Goal: Task Accomplishment & Management: Complete application form

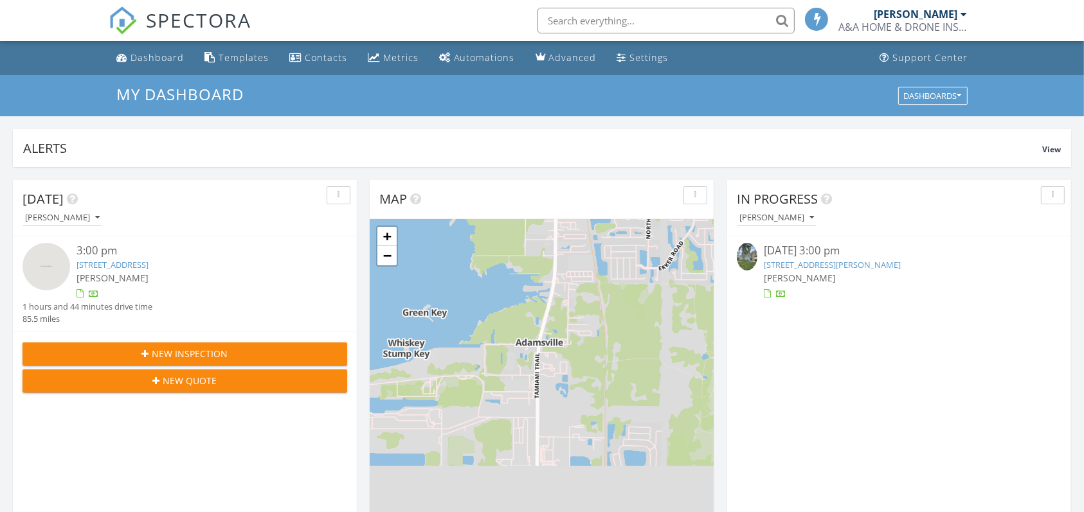
scroll to position [6, 6]
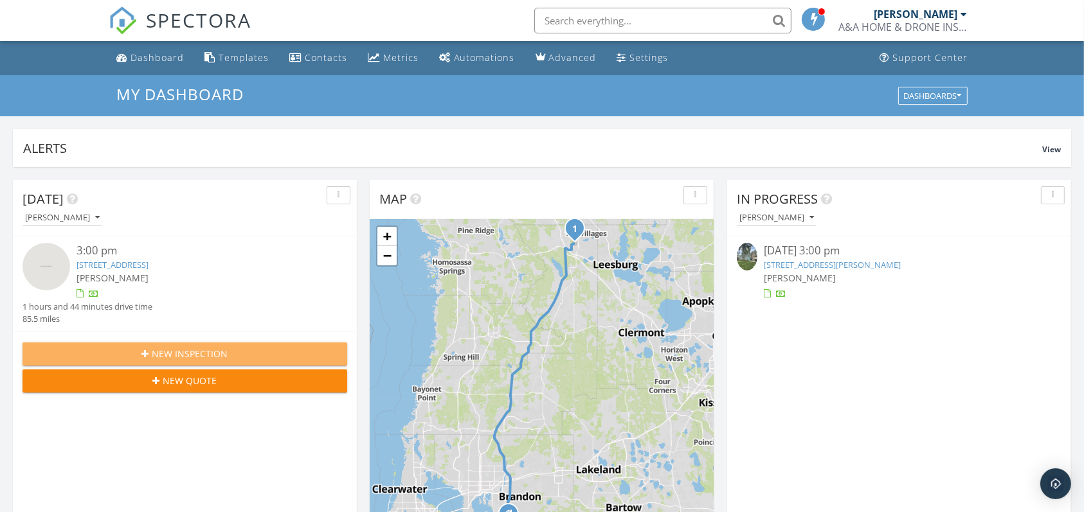
click at [226, 349] on span "New Inspection" at bounding box center [190, 353] width 76 height 13
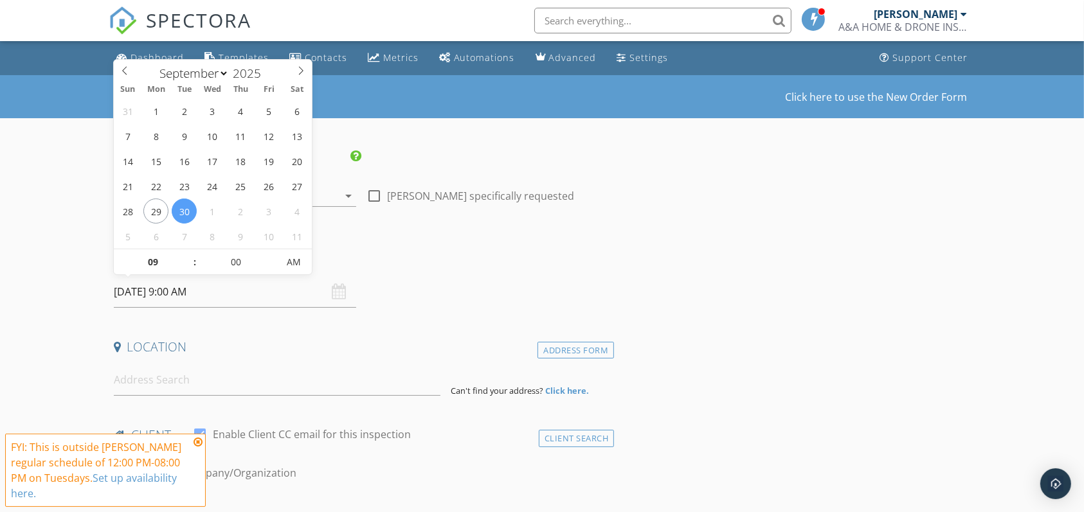
click at [154, 294] on input "09/30/2025 9:00 AM" at bounding box center [235, 291] width 242 height 31
select select "9"
type input "10/01/2025 9:00 AM"
type input "10"
type input "10/01/2025 10:00 AM"
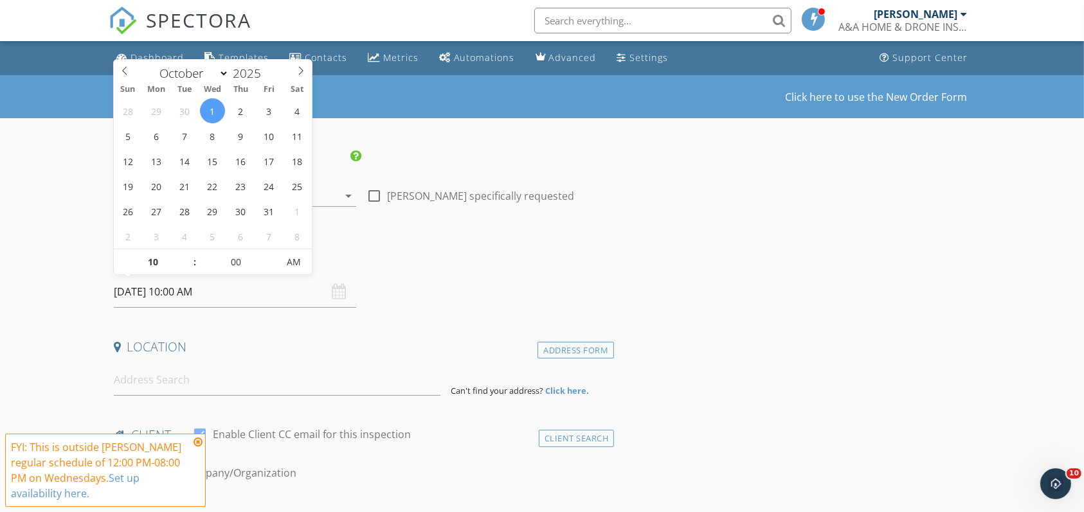
click at [185, 255] on span at bounding box center [188, 255] width 9 height 13
type input "11"
type input "10/01/2025 11:00 AM"
click at [185, 255] on span at bounding box center [188, 255] width 9 height 13
type input "12"
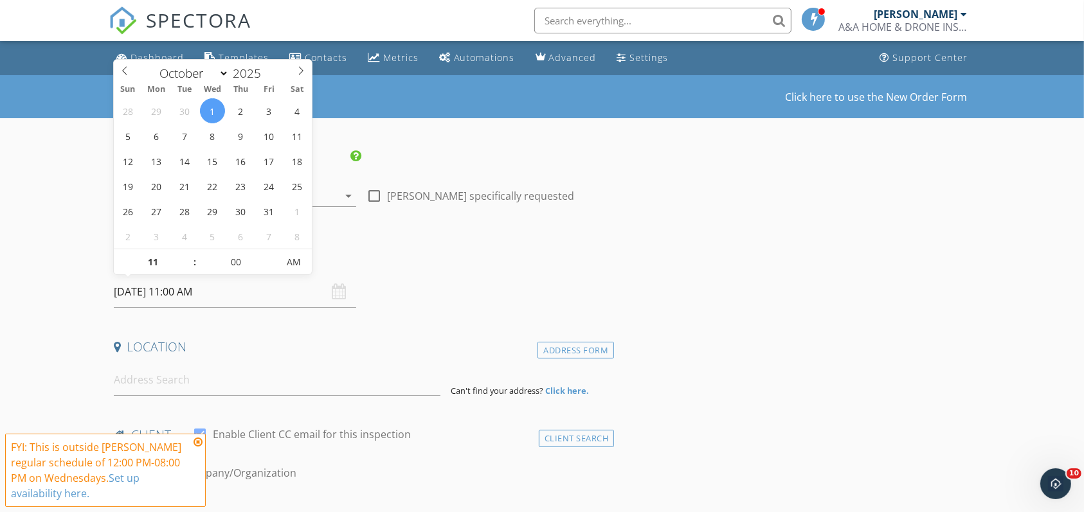
type input "10/01/2025 12:00 PM"
click at [185, 255] on span at bounding box center [188, 255] width 9 height 13
type input "01"
type input "10/01/2025 1:00 PM"
click at [185, 255] on span at bounding box center [188, 255] width 9 height 13
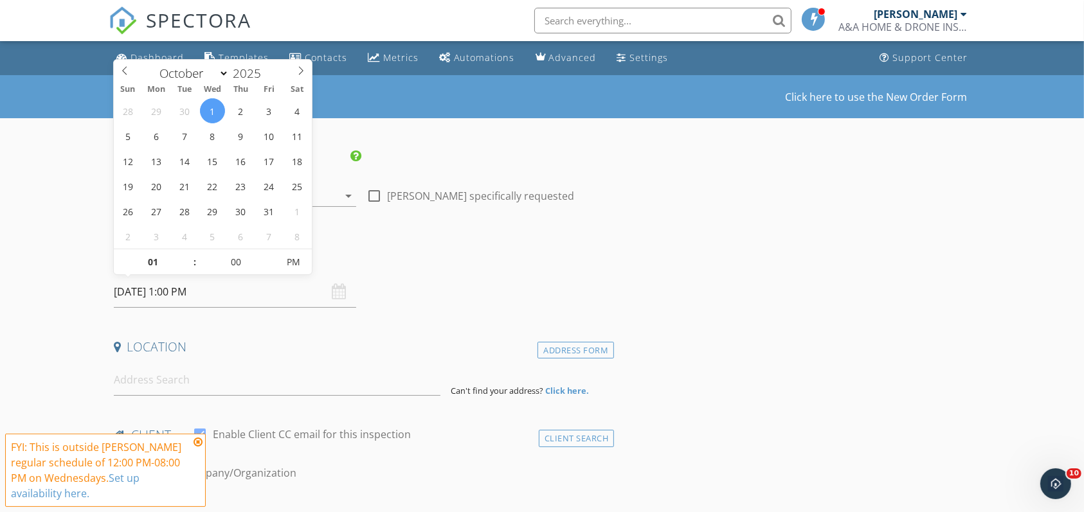
type input "02"
type input "10/01/2025 2:00 PM"
click at [185, 255] on span at bounding box center [188, 255] width 9 height 13
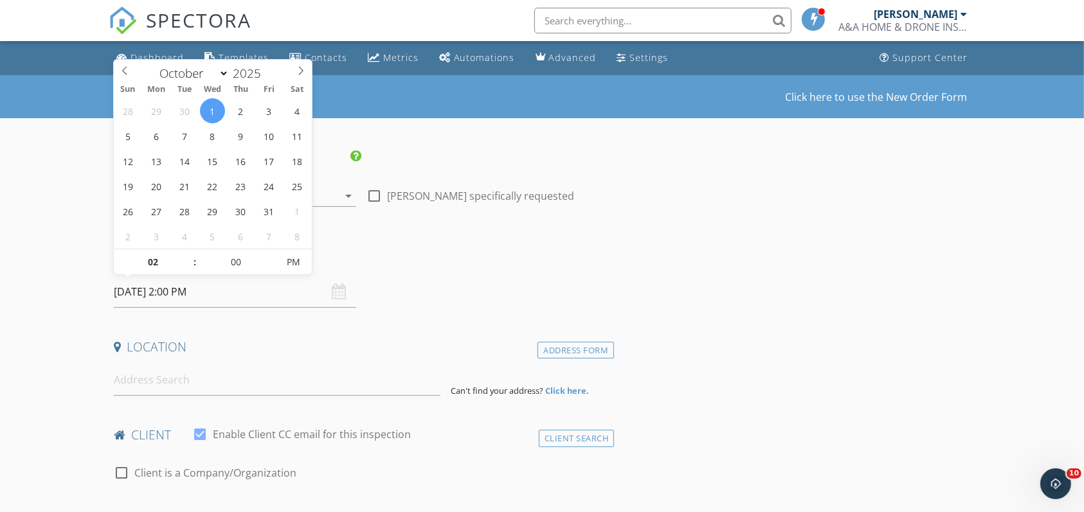
type input "03"
type input "[DATE] 3:00 PM"
click at [185, 255] on span at bounding box center [188, 255] width 9 height 13
type input "04"
type input "[DATE] 4:00 PM"
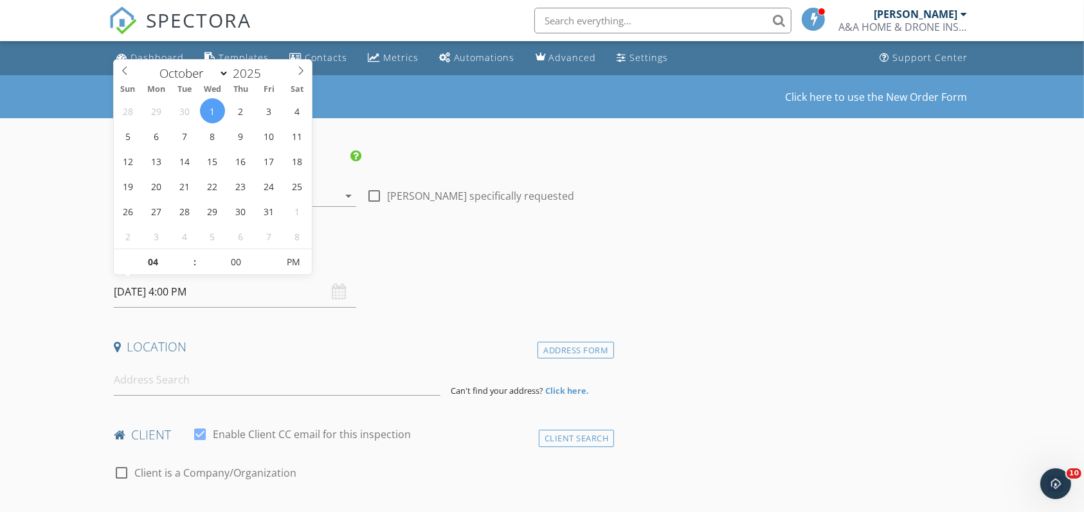
click at [185, 255] on span at bounding box center [188, 255] width 9 height 13
type input "03"
type input "[DATE] 3:00 PM"
click at [186, 267] on span at bounding box center [188, 268] width 9 height 13
type input "02"
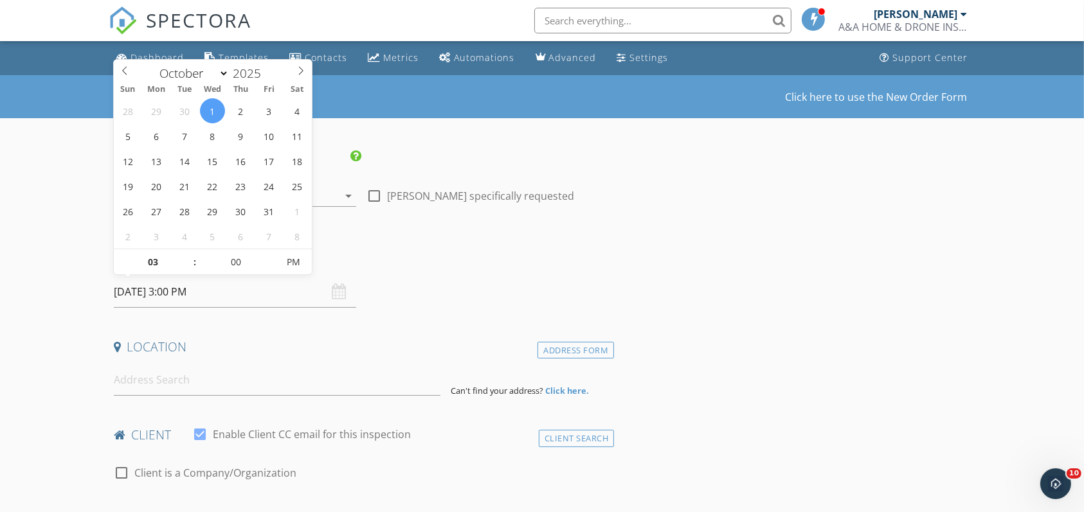
type input "10/01/2025 2:00 PM"
click at [186, 267] on span at bounding box center [188, 268] width 9 height 13
type input "03"
type input "[DATE] 3:00 PM"
click at [188, 256] on span at bounding box center [188, 255] width 9 height 13
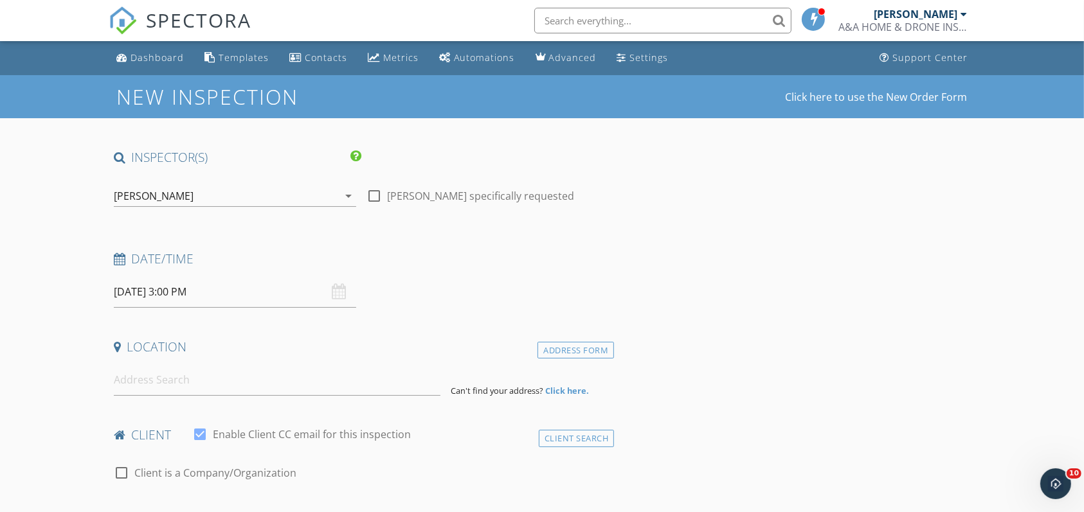
click at [402, 252] on h4 "Date/Time" at bounding box center [362, 259] width 496 height 17
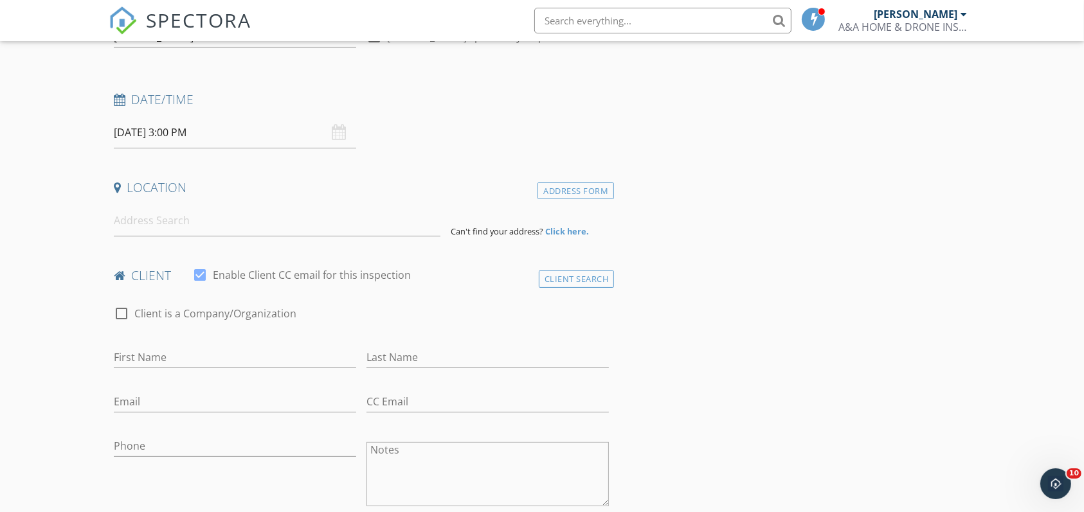
scroll to position [165, 0]
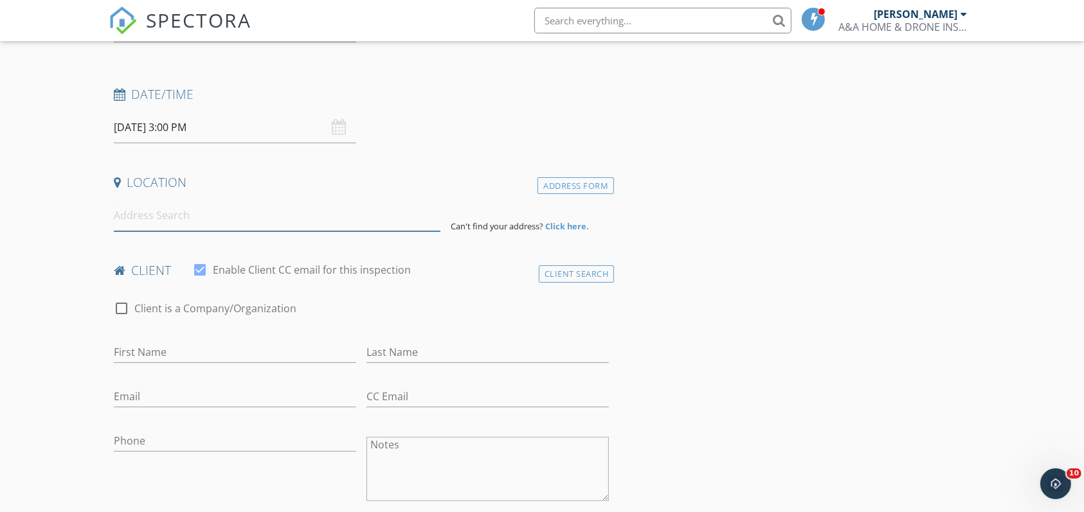
click at [144, 224] on input at bounding box center [277, 215] width 327 height 31
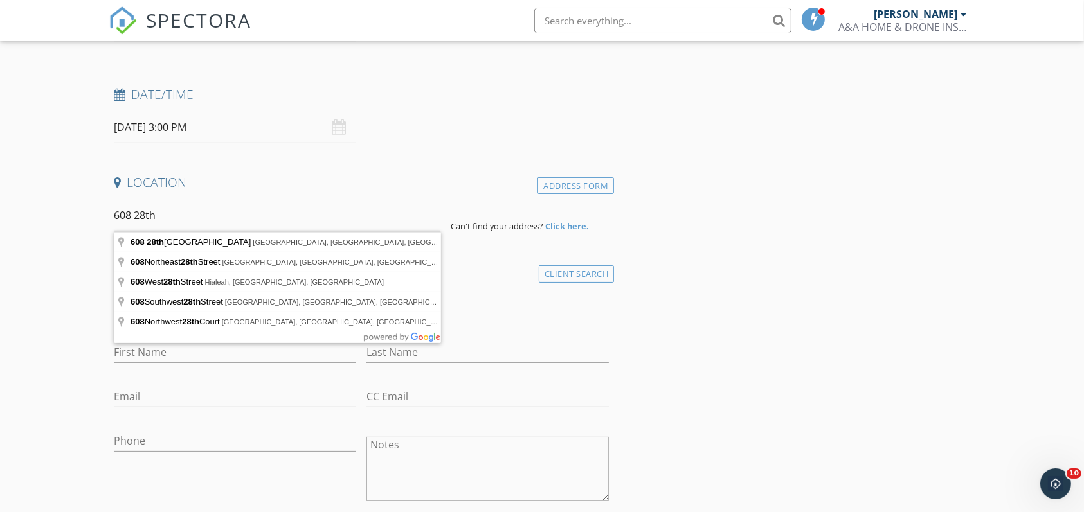
type input "608 28th Street North, St. Petersburg, FL, USA"
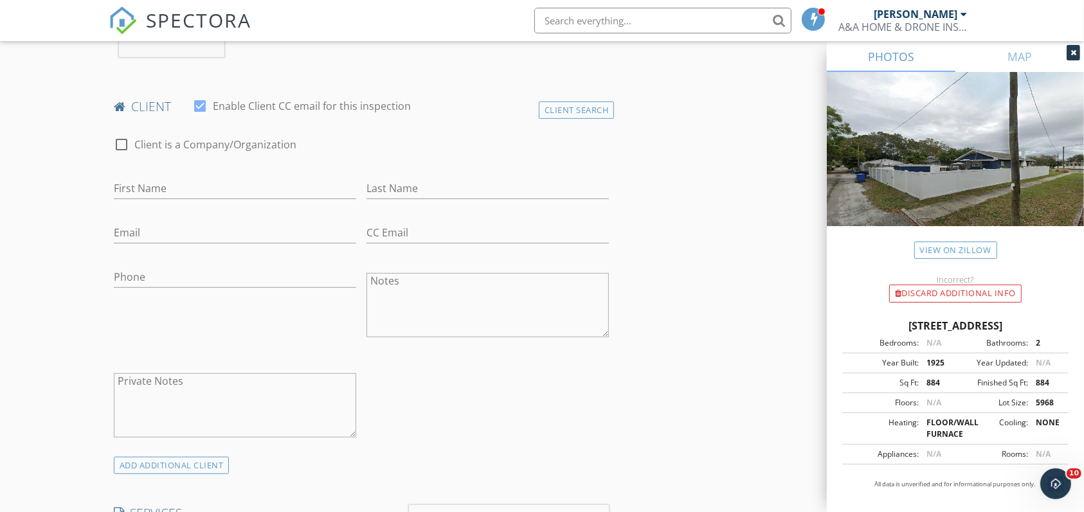
scroll to position [592, 0]
click at [175, 193] on input "First Name" at bounding box center [235, 187] width 242 height 21
type input "[PERSON_NAME]"
type input "Loyal"
type input "[EMAIL_ADDRESS][DOMAIN_NAME]"
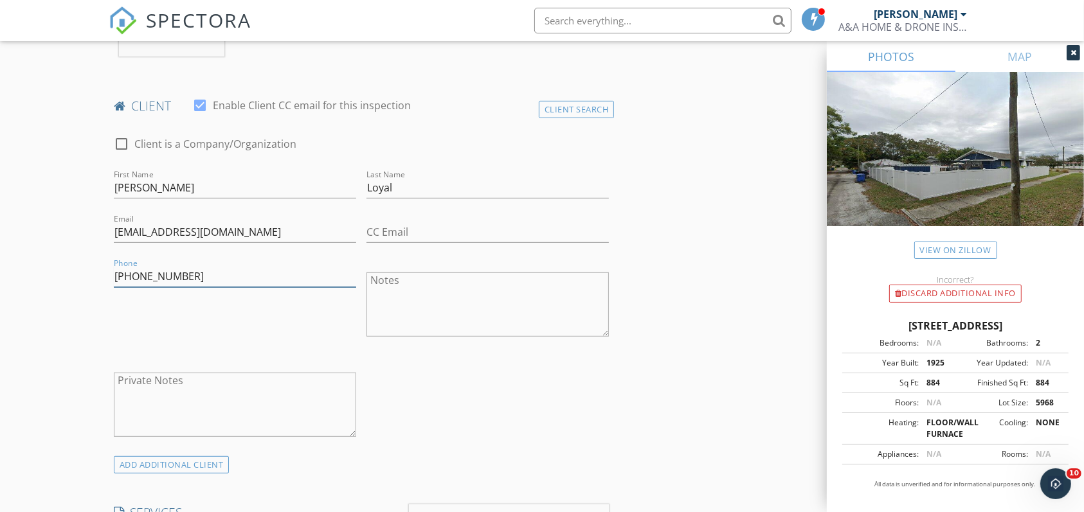
type input "[PHONE_NUMBER]"
click at [270, 310] on div "Phone 303-601-6638" at bounding box center [235, 306] width 253 height 100
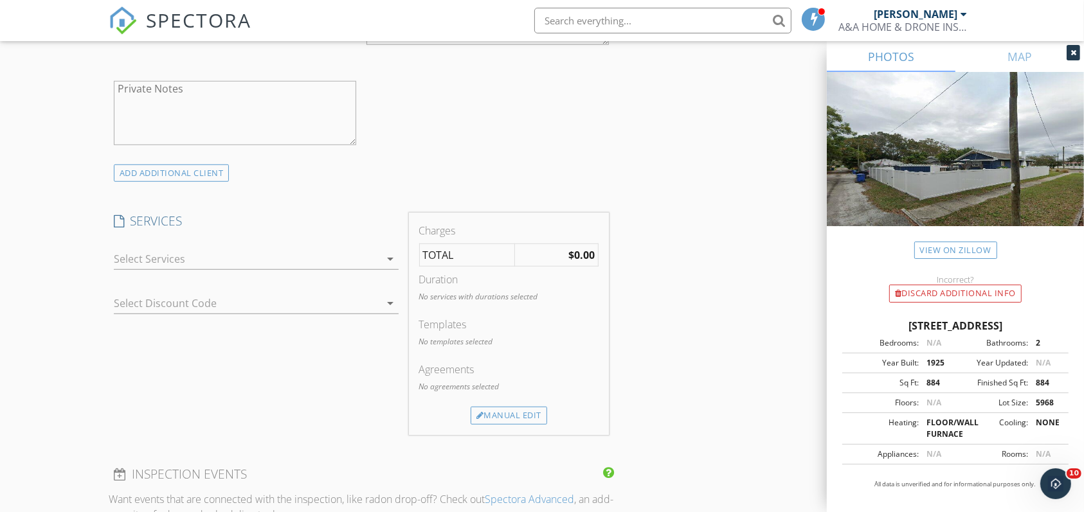
scroll to position [884, 0]
click at [281, 259] on div at bounding box center [247, 258] width 267 height 21
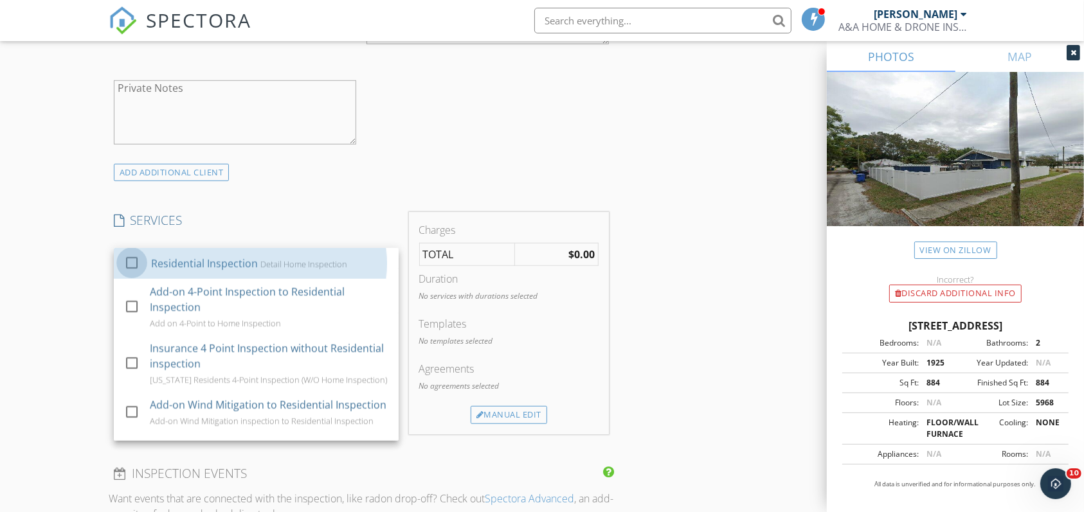
click at [130, 260] on div at bounding box center [132, 263] width 22 height 22
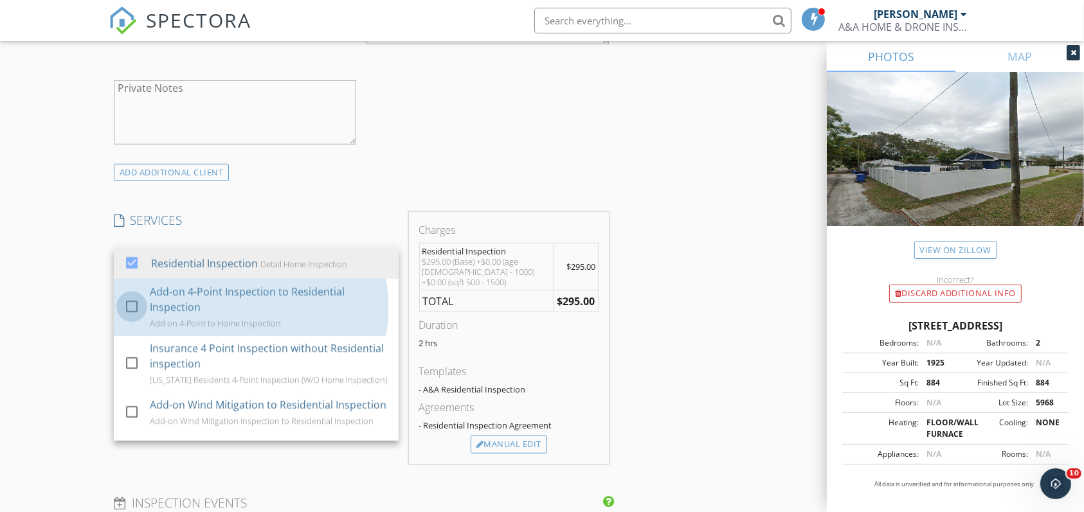
click at [132, 302] on div at bounding box center [132, 307] width 22 height 22
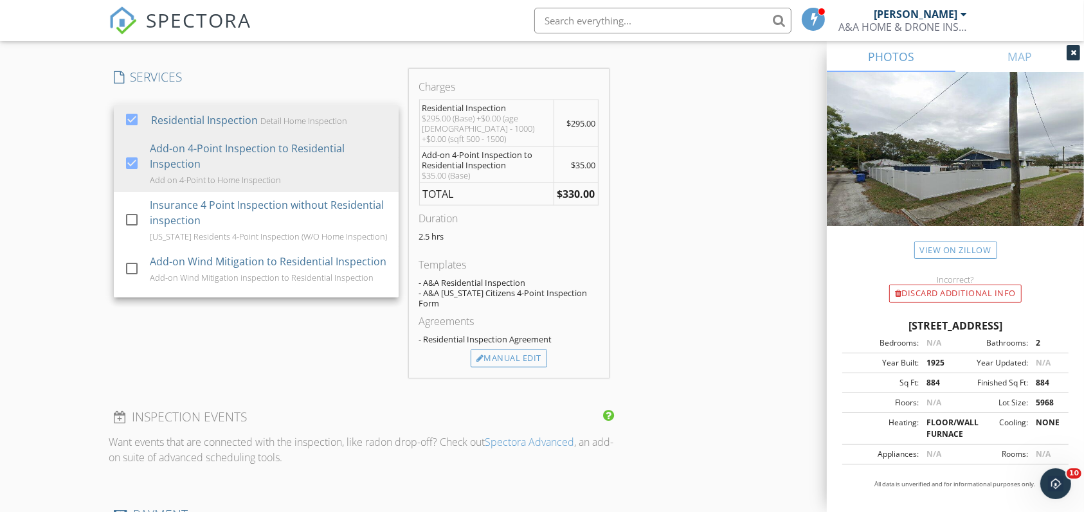
scroll to position [1030, 0]
click at [519, 348] on div "Manual Edit" at bounding box center [508, 357] width 76 height 18
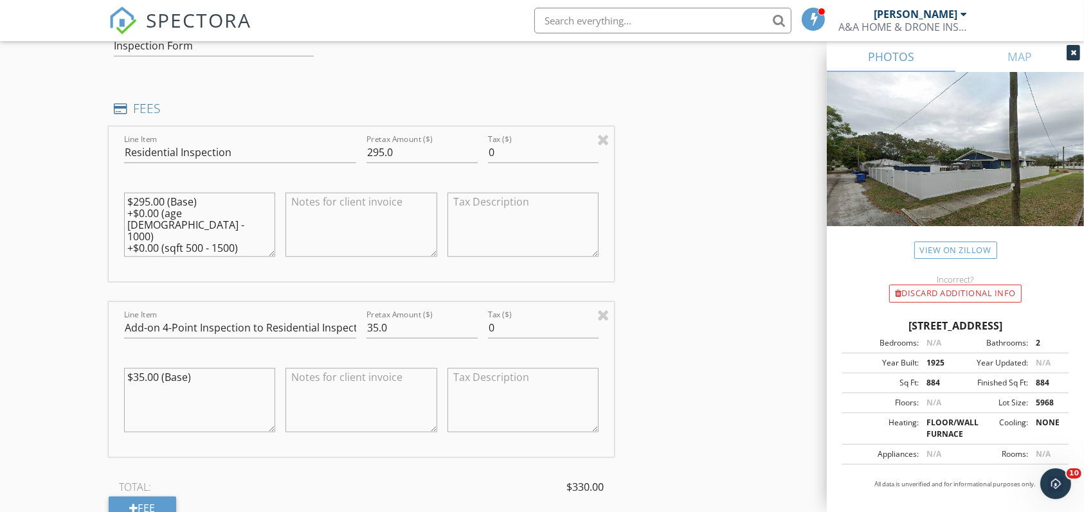
scroll to position [1131, 0]
click at [406, 152] on input "295.0" at bounding box center [421, 151] width 111 height 21
type input "2"
type input "315"
click at [408, 328] on input "35.0" at bounding box center [421, 326] width 111 height 21
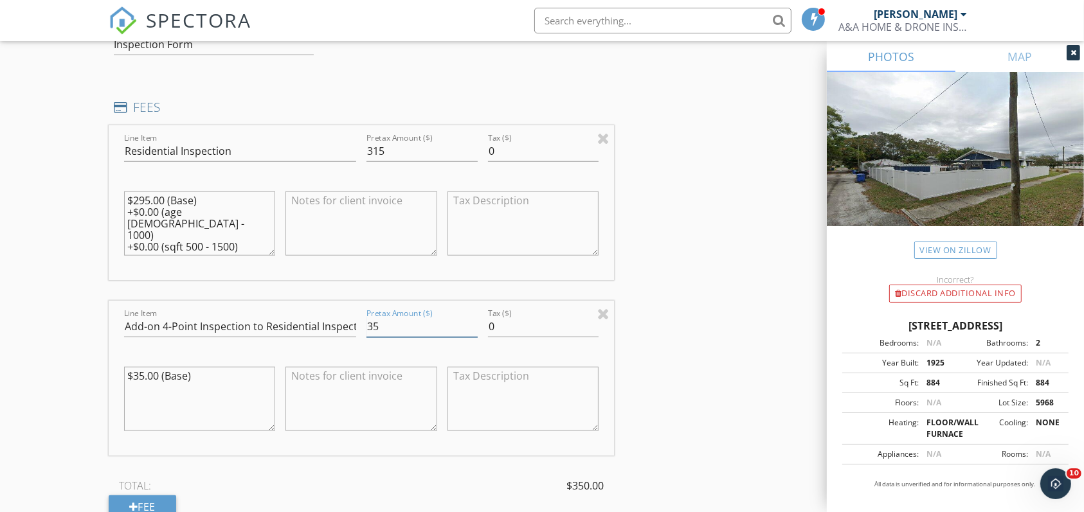
type input "3"
type input "0"
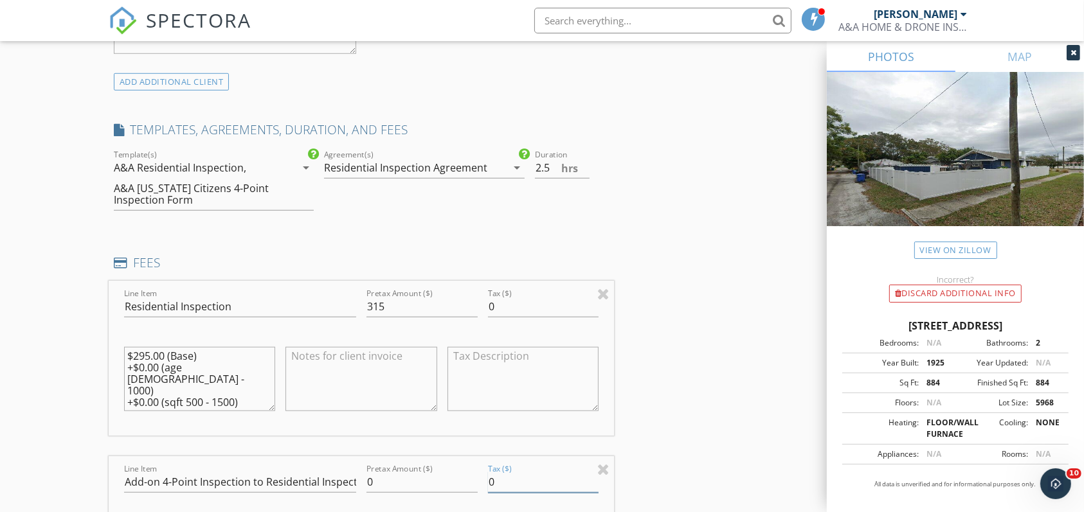
scroll to position [976, 0]
click at [551, 165] on input "2.5" at bounding box center [562, 166] width 55 height 21
type input "2"
click at [703, 239] on div "INSPECTOR(S) check_box Anton Labuschagne PRIMARY Anton Labuschagne arrow_drop_d…" at bounding box center [542, 400] width 867 height 2455
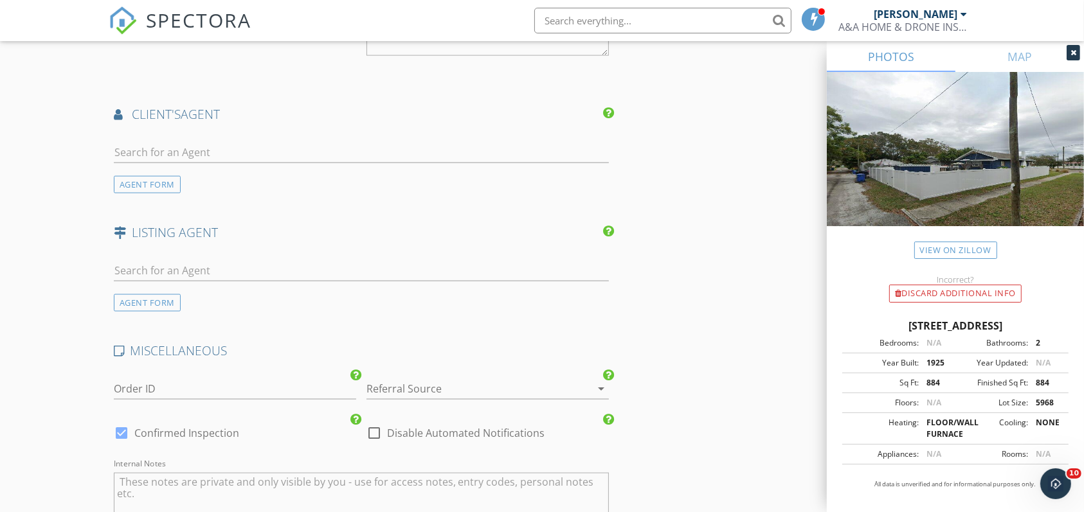
scroll to position [2120, 0]
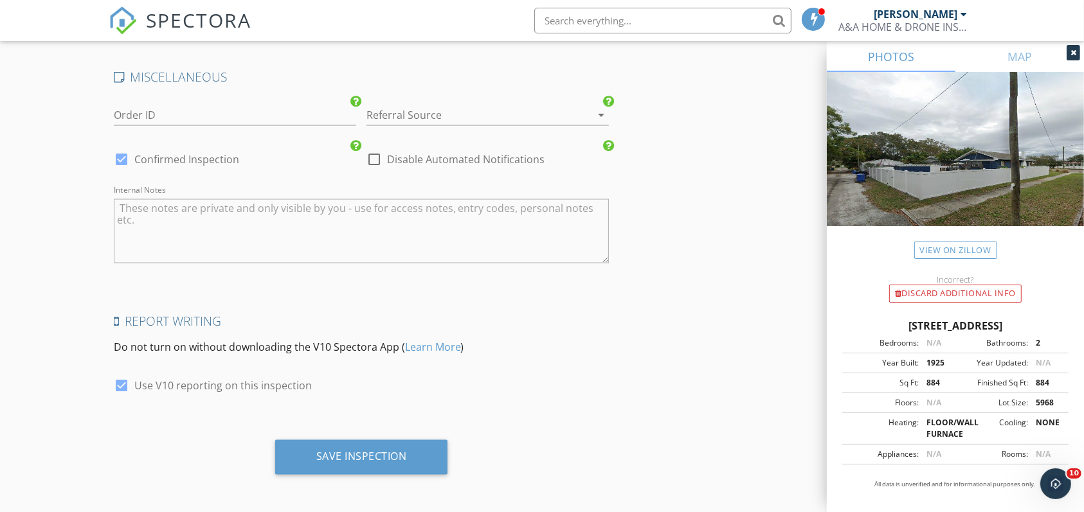
click at [380, 451] on div "Save Inspection" at bounding box center [361, 457] width 91 height 13
